Goal: Information Seeking & Learning: Learn about a topic

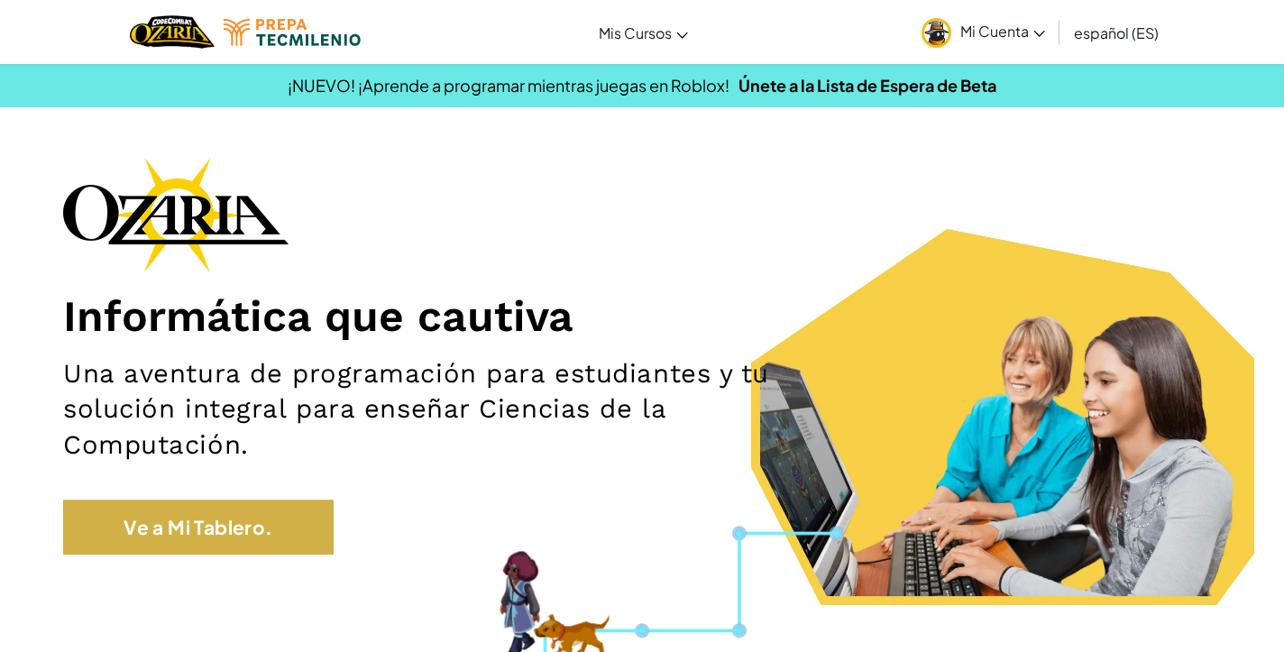
click at [261, 532] on link "Ve a Mi Tablero." at bounding box center [198, 527] width 271 height 55
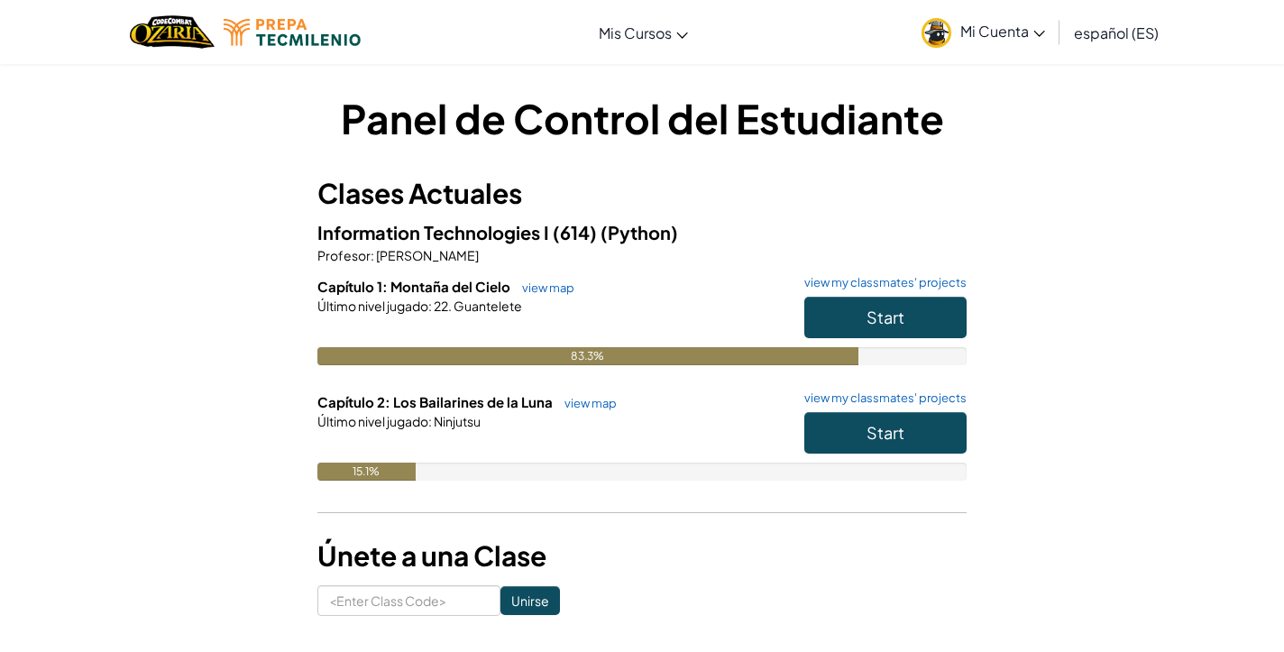
click at [921, 433] on button "Start" at bounding box center [886, 432] width 162 height 41
